Goal: Task Accomplishment & Management: Manage account settings

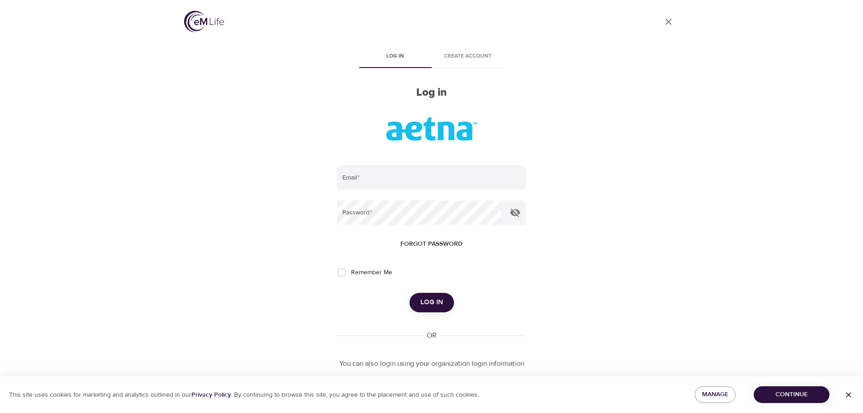
drag, startPoint x: 806, startPoint y: 392, endPoint x: 791, endPoint y: 389, distance: 16.3
click at [806, 393] on span "Continue" at bounding box center [791, 394] width 61 height 11
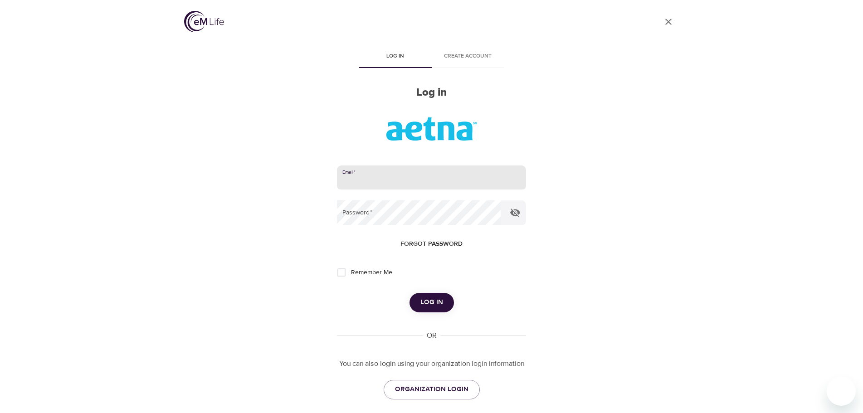
click at [372, 180] on input "email" at bounding box center [431, 177] width 189 height 24
type input "[EMAIL_ADDRESS][DOMAIN_NAME]"
click at [409, 293] on button "Log in" at bounding box center [431, 302] width 44 height 19
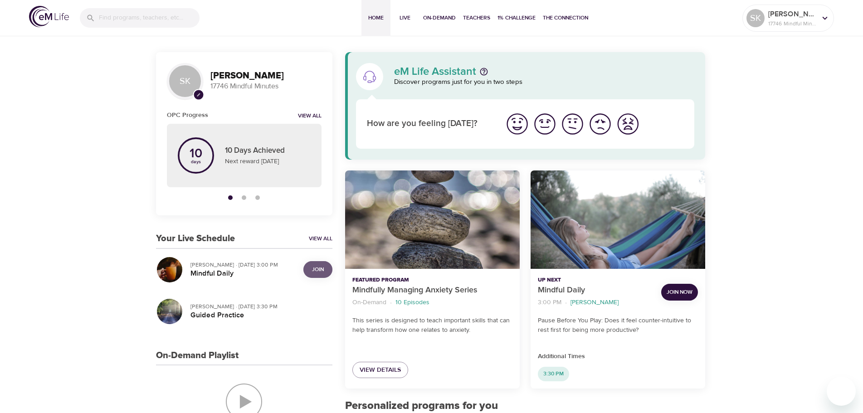
click at [321, 264] on button "Join" at bounding box center [317, 269] width 29 height 17
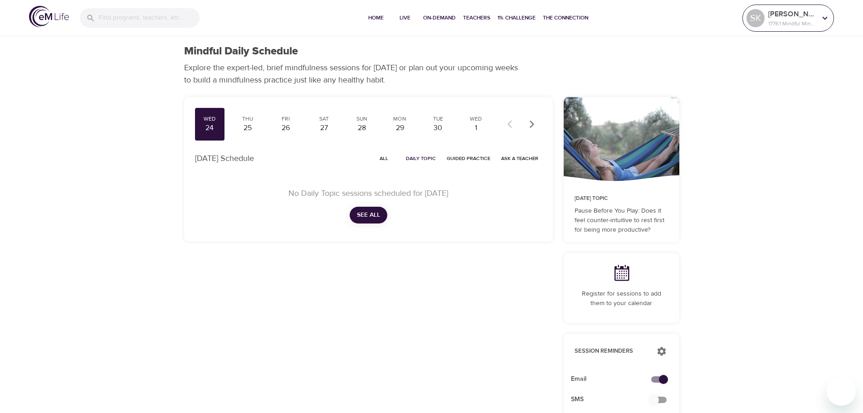
click at [826, 17] on icon at bounding box center [825, 18] width 10 height 10
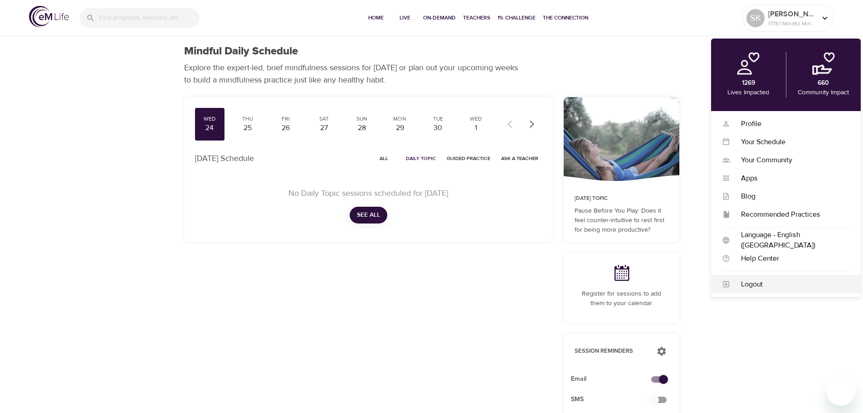
click at [750, 288] on div "Logout" at bounding box center [790, 284] width 120 height 10
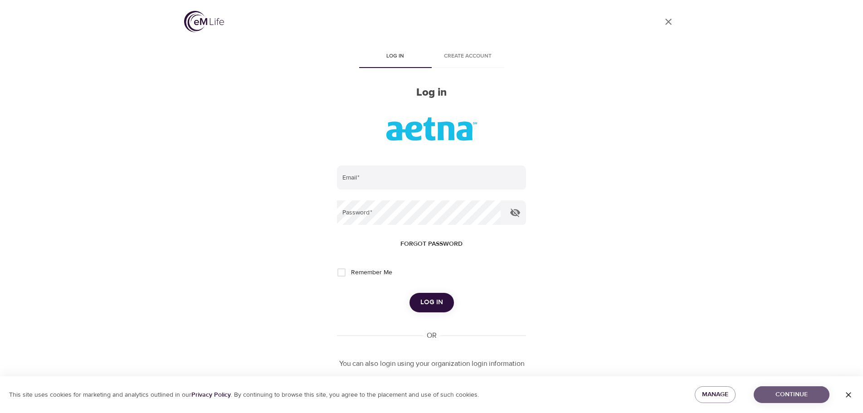
click at [790, 395] on span "Continue" at bounding box center [791, 394] width 61 height 11
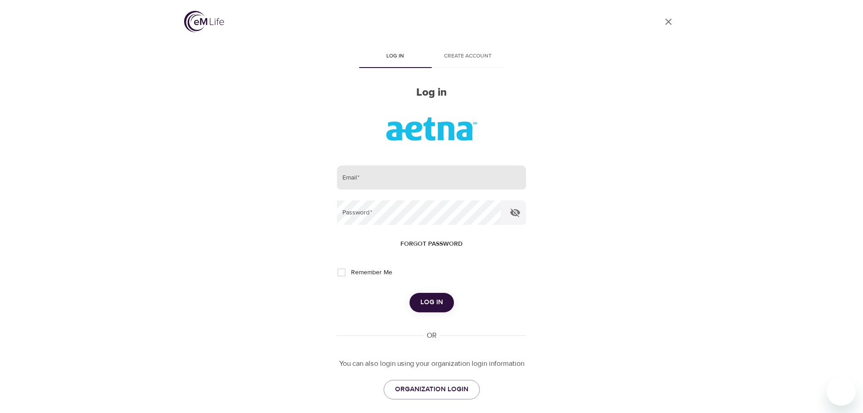
click at [376, 174] on input "email" at bounding box center [431, 177] width 189 height 24
type input "sknaub@aetna.com"
click at [409, 293] on button "Log in" at bounding box center [431, 302] width 44 height 19
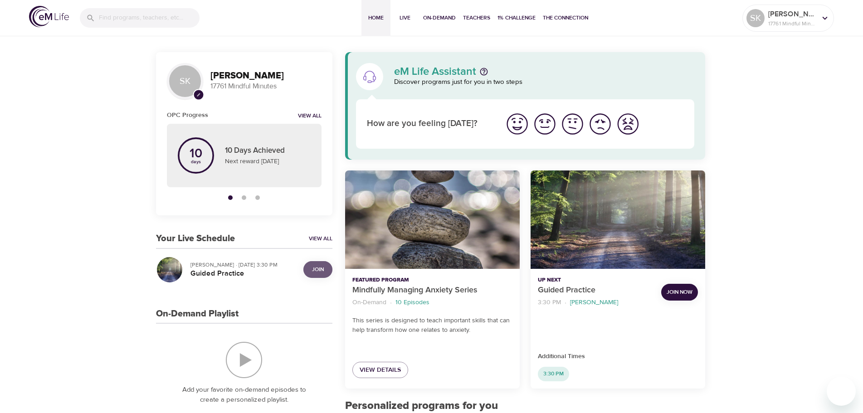
click at [321, 268] on span "Join" at bounding box center [318, 270] width 12 height 10
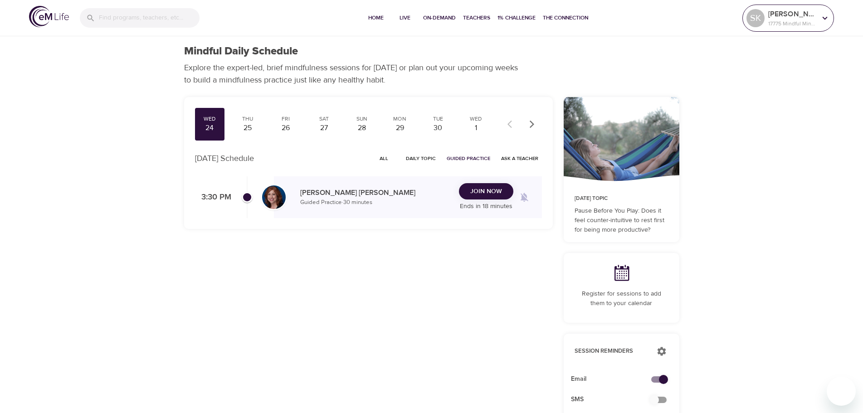
drag, startPoint x: 826, startPoint y: 23, endPoint x: 826, endPoint y: 30, distance: 7.3
click at [826, 23] on div at bounding box center [825, 18] width 14 height 14
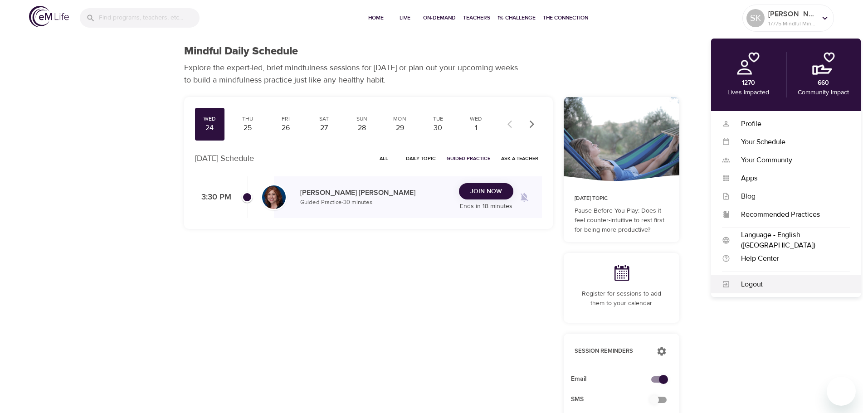
click at [747, 285] on div "Logout" at bounding box center [790, 284] width 120 height 10
